Goal: Information Seeking & Learning: Learn about a topic

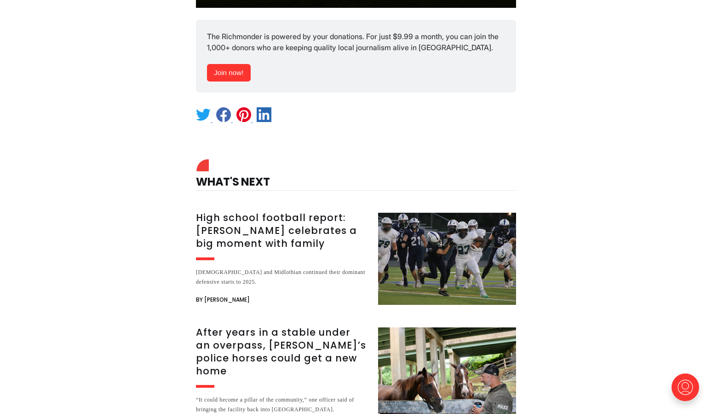
scroll to position [10887, 0]
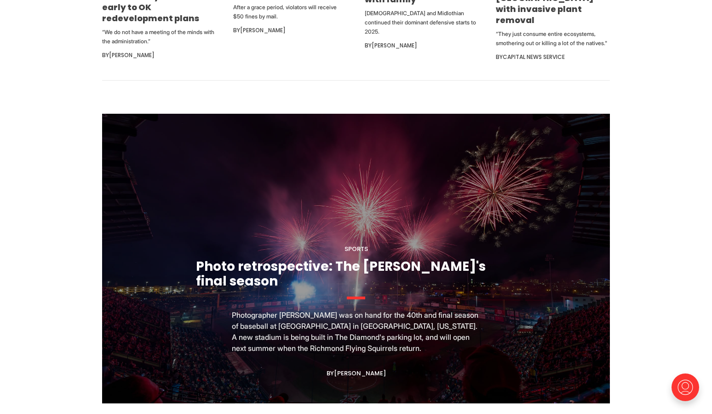
scroll to position [825, 0]
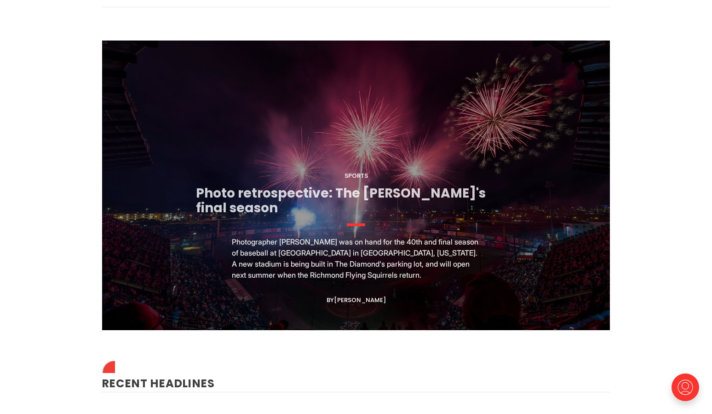
click at [287, 196] on link "Photo retrospective: The [PERSON_NAME]'s final season" at bounding box center [341, 200] width 290 height 33
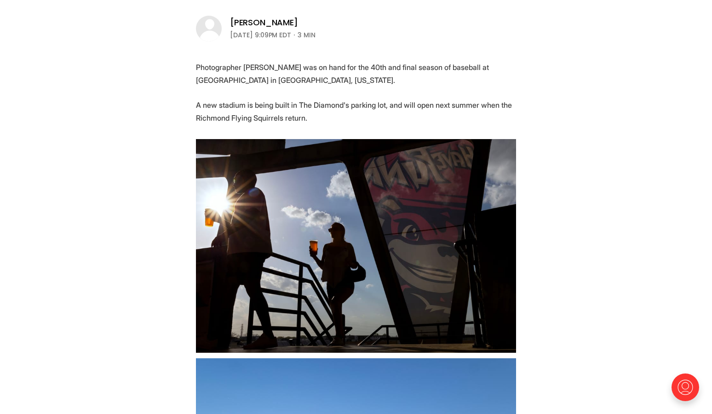
scroll to position [306, 0]
